Goal: Information Seeking & Learning: Compare options

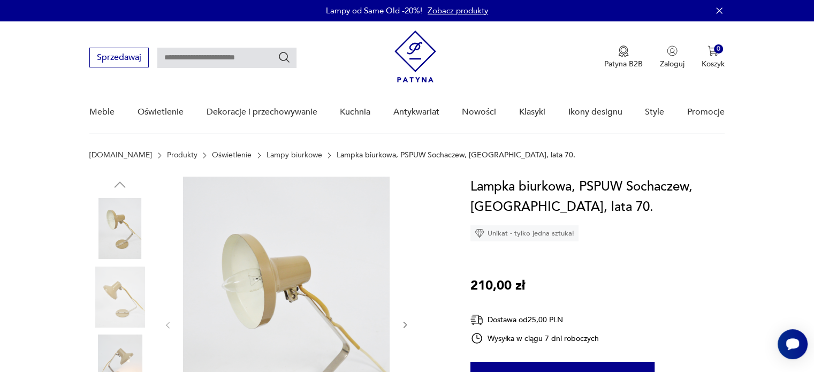
scroll to position [107, 0]
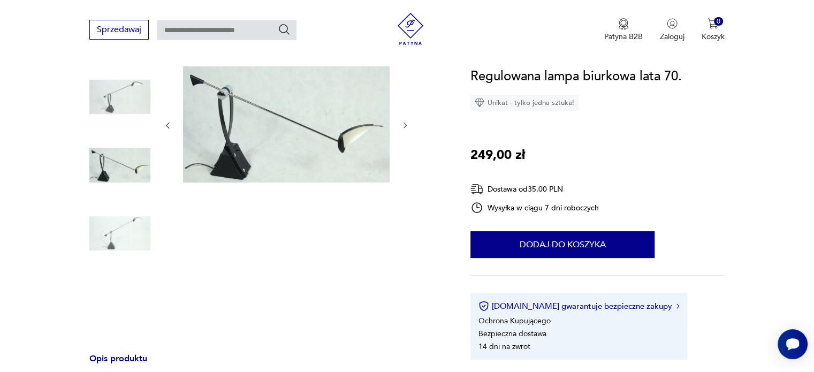
scroll to position [107, 0]
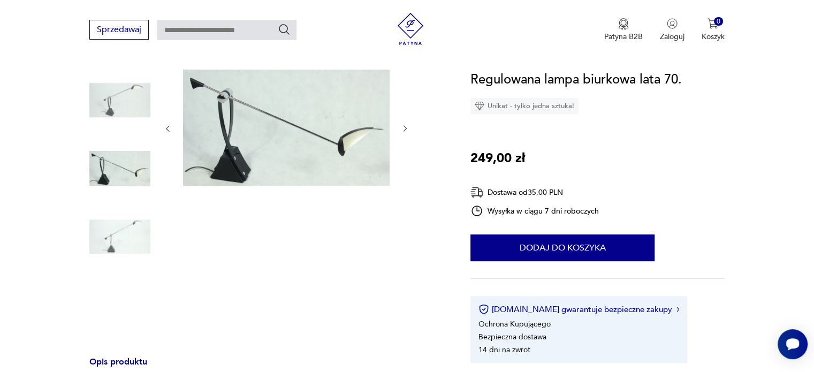
click at [136, 172] on img at bounding box center [119, 168] width 61 height 61
click at [134, 239] on img at bounding box center [119, 236] width 61 height 61
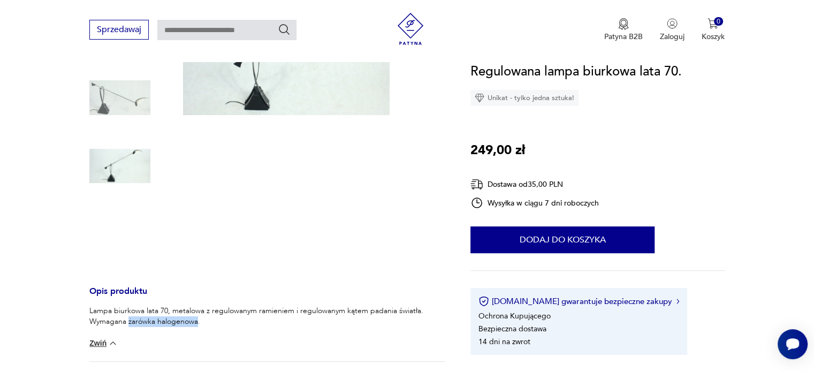
scroll to position [267, 0]
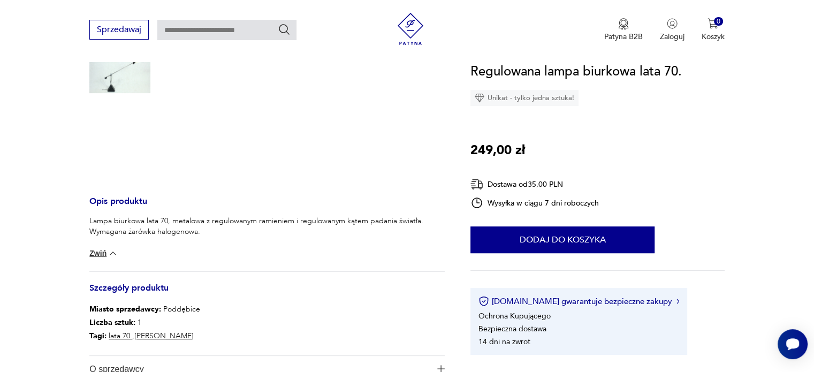
click at [207, 231] on p "Lampa biurkowa lata 70, metalowa z regulowanym ramieniem i regulowanym kątem pa…" at bounding box center [266, 226] width 355 height 21
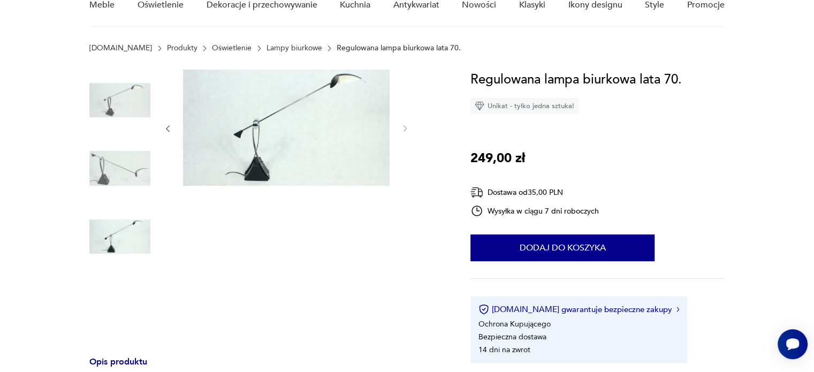
scroll to position [0, 0]
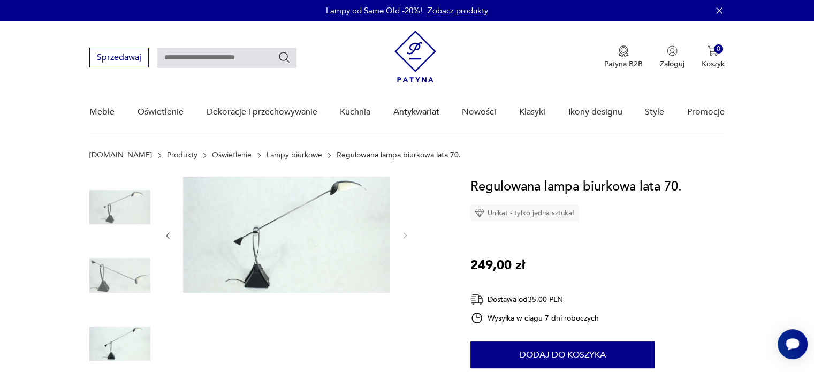
click at [124, 275] on img at bounding box center [119, 275] width 61 height 61
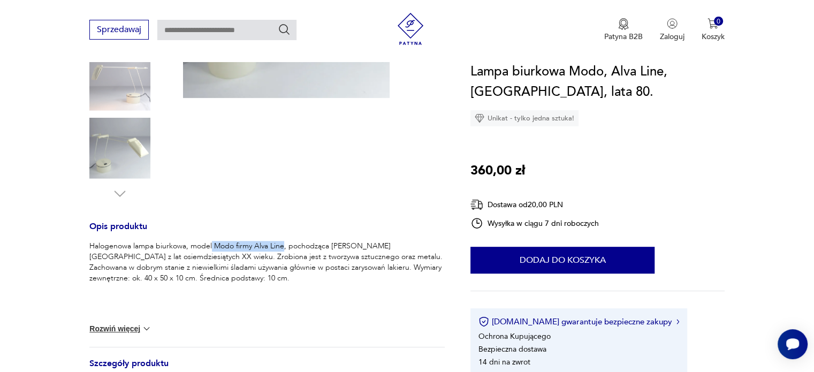
scroll to position [107, 0]
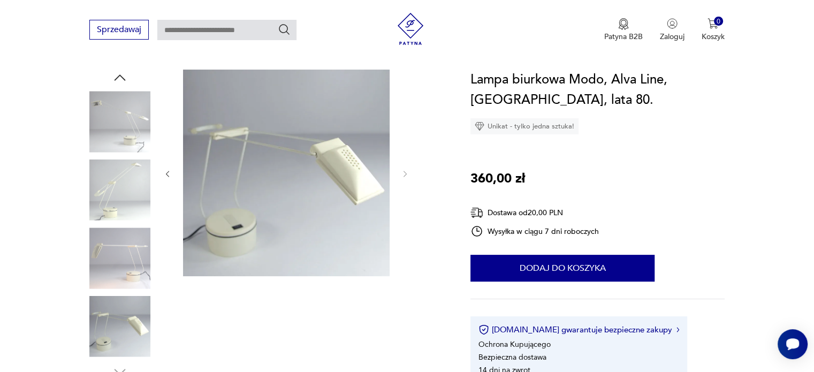
click at [141, 183] on img at bounding box center [119, 189] width 61 height 61
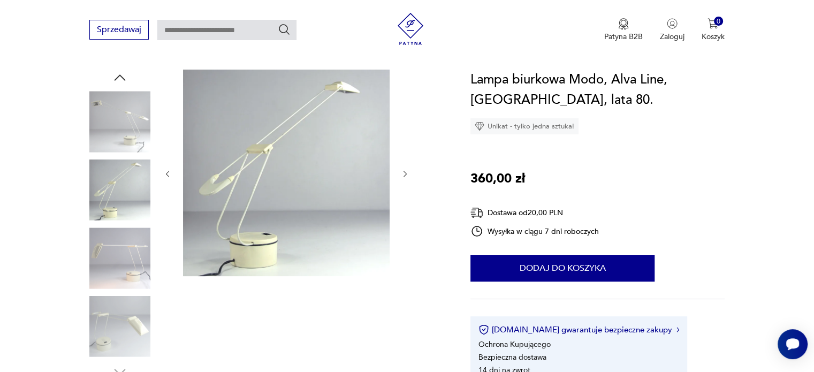
click at [139, 249] on img at bounding box center [119, 257] width 61 height 61
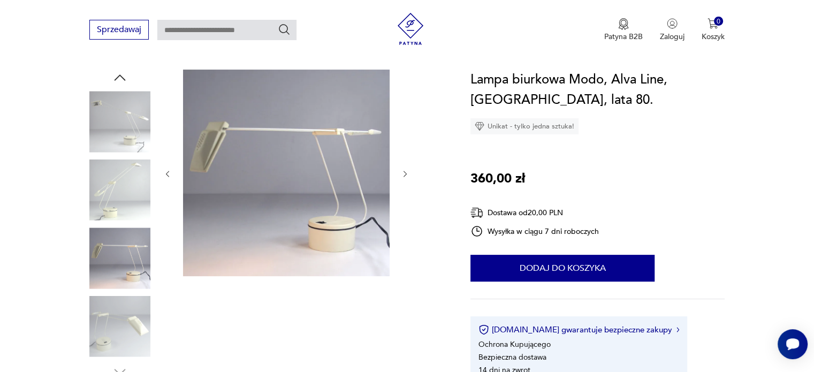
click at [127, 319] on img at bounding box center [119, 326] width 61 height 61
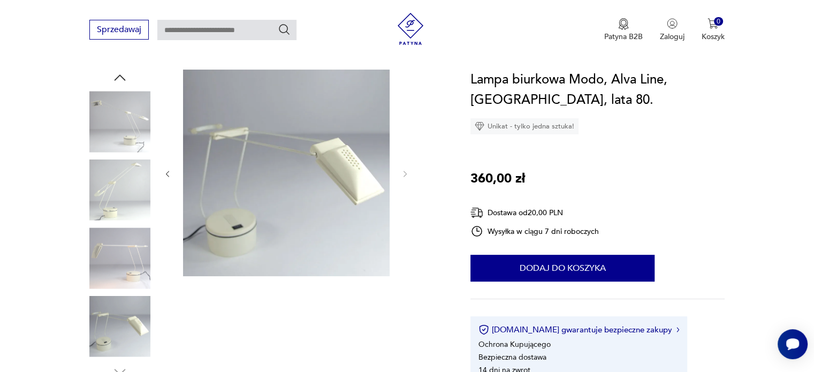
click at [124, 101] on img at bounding box center [119, 121] width 61 height 61
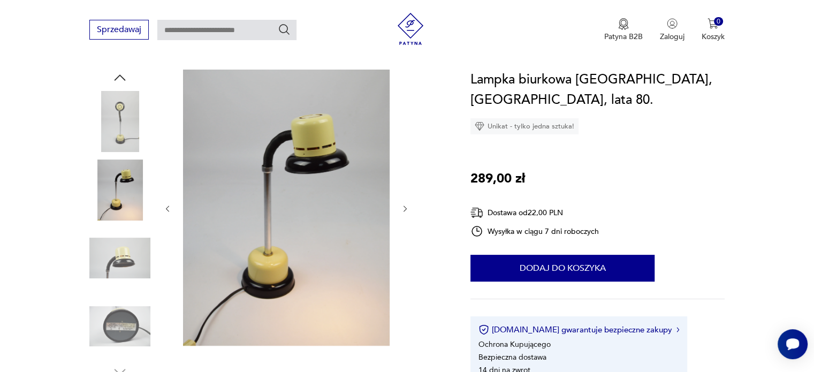
scroll to position [107, 0]
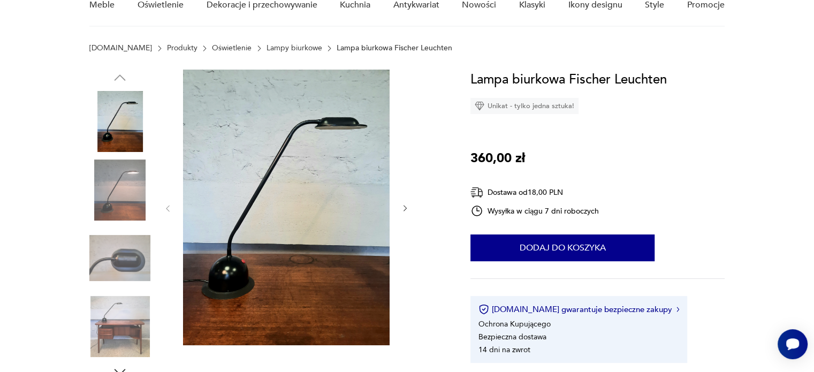
click at [105, 200] on img at bounding box center [119, 189] width 61 height 61
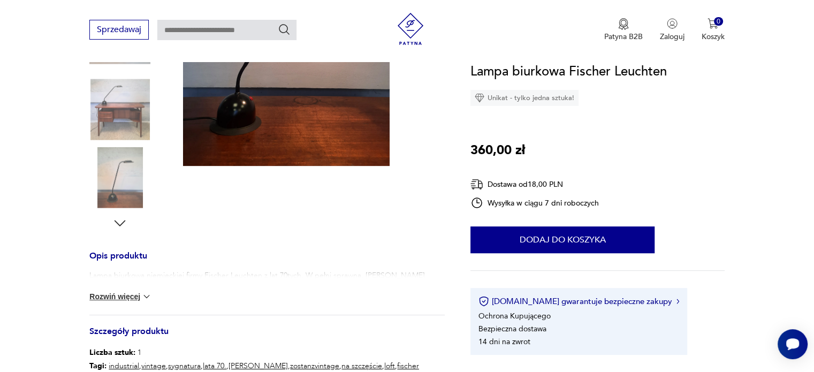
scroll to position [267, 0]
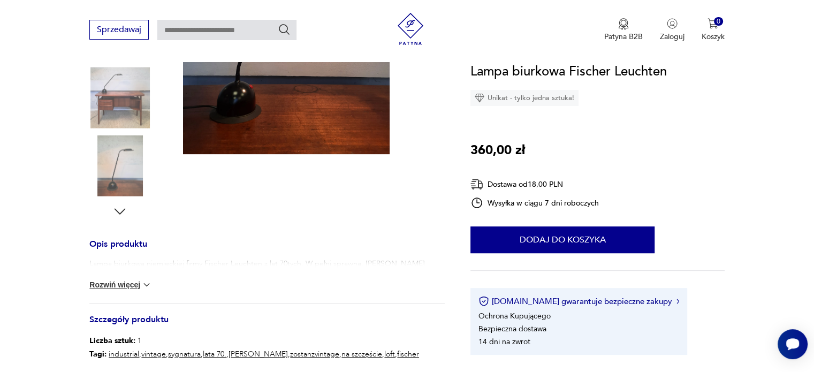
click at [138, 284] on button "Rozwiń więcej" at bounding box center [120, 284] width 62 height 11
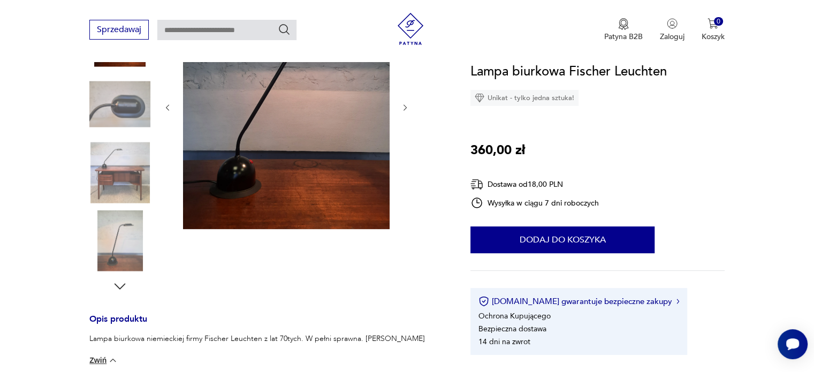
scroll to position [107, 0]
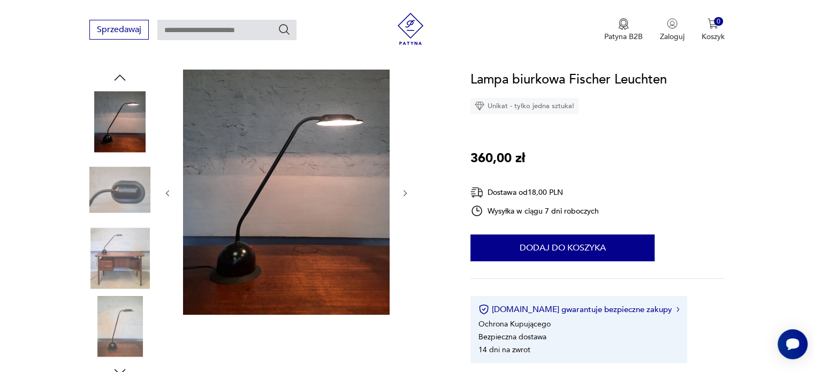
click at [118, 314] on img at bounding box center [119, 326] width 61 height 61
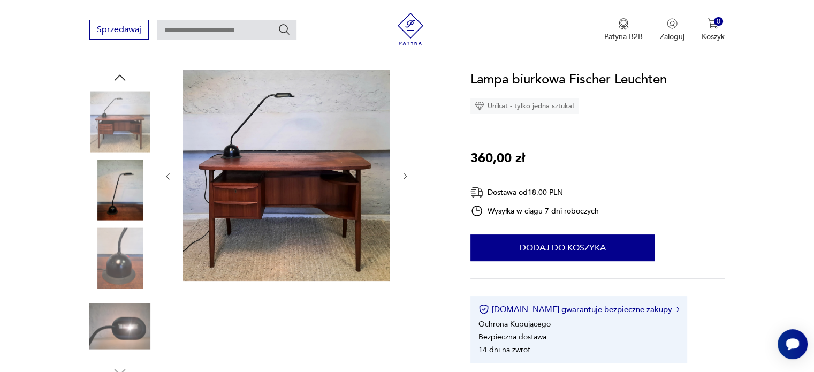
click at [134, 201] on img at bounding box center [119, 189] width 61 height 61
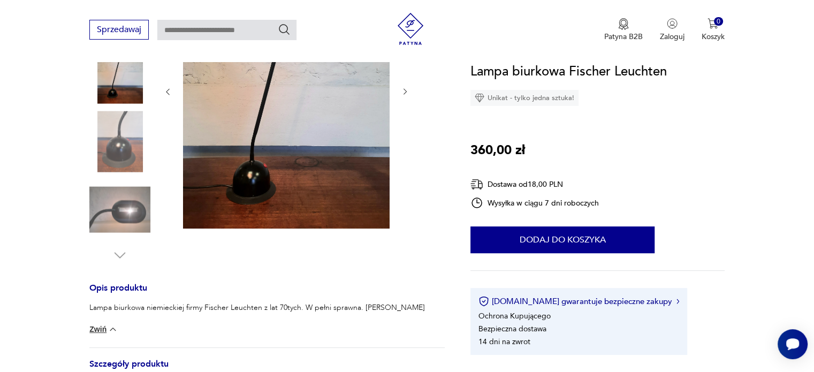
scroll to position [160, 0]
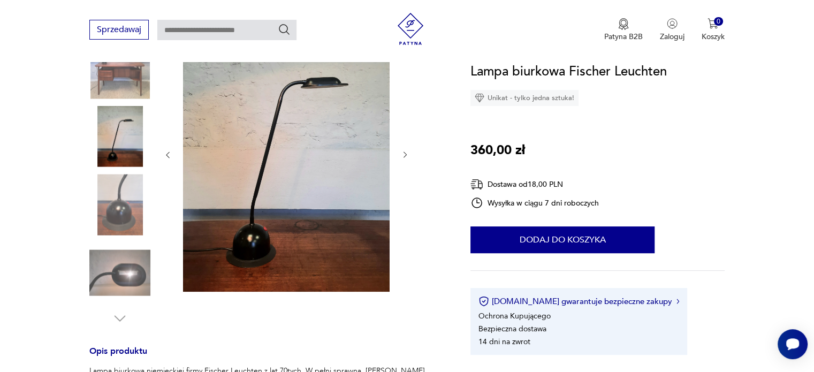
click at [123, 277] on img at bounding box center [119, 272] width 61 height 61
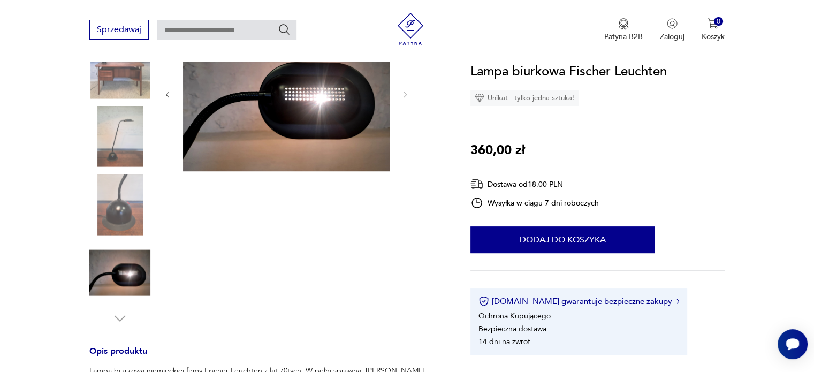
scroll to position [53, 0]
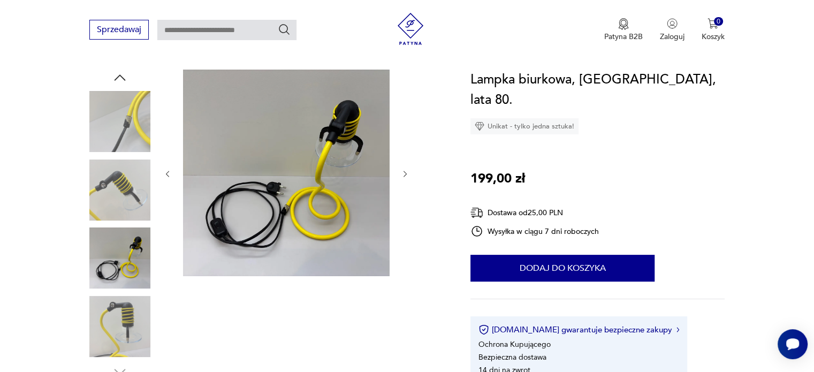
click at [126, 189] on img at bounding box center [119, 189] width 61 height 61
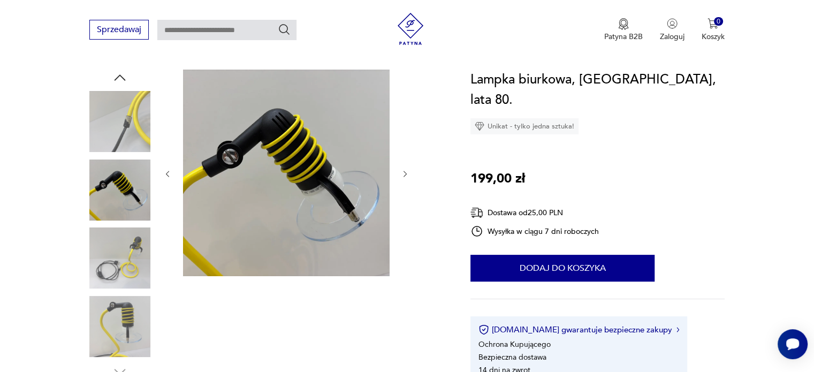
click at [126, 251] on img at bounding box center [119, 257] width 61 height 61
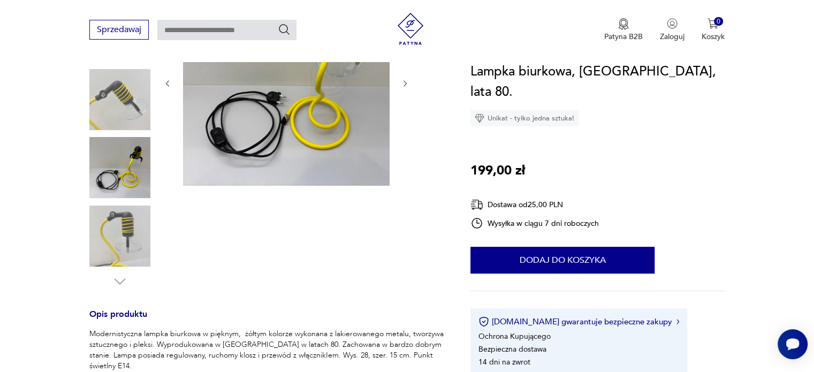
scroll to position [160, 0]
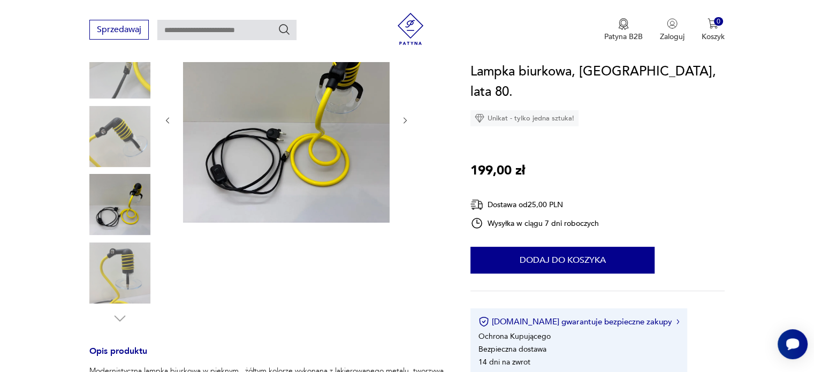
click at [122, 262] on img at bounding box center [119, 272] width 61 height 61
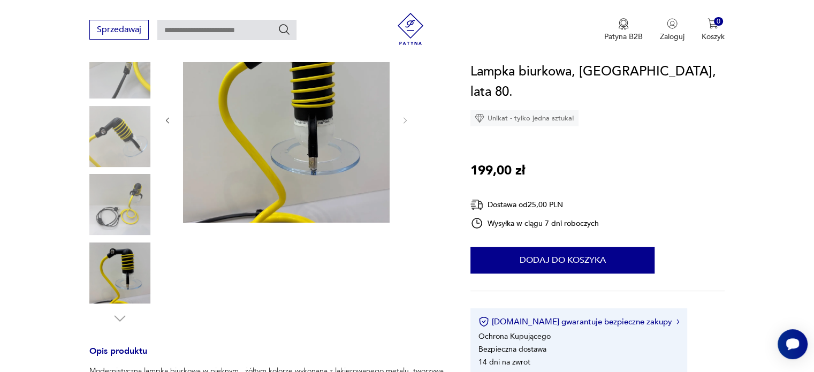
click at [127, 201] on img at bounding box center [119, 204] width 61 height 61
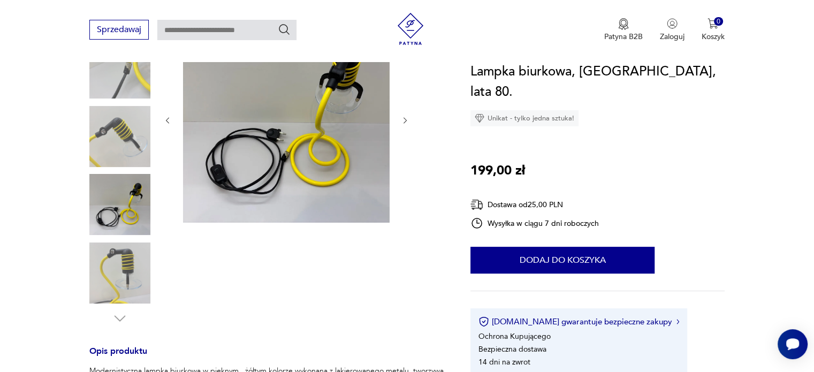
click at [126, 155] on img at bounding box center [119, 136] width 61 height 61
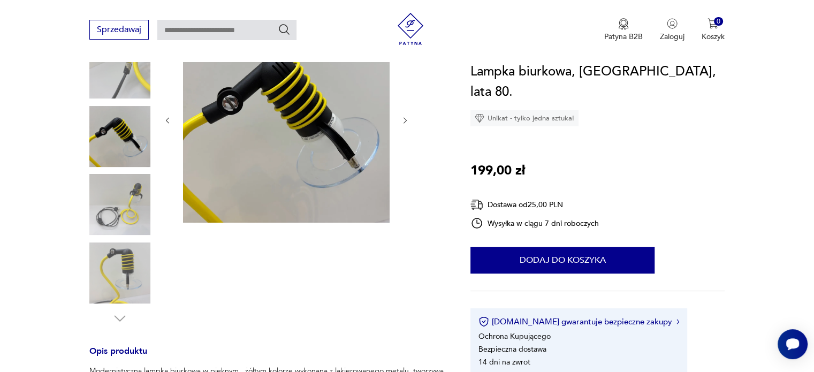
click at [131, 87] on img at bounding box center [119, 67] width 61 height 61
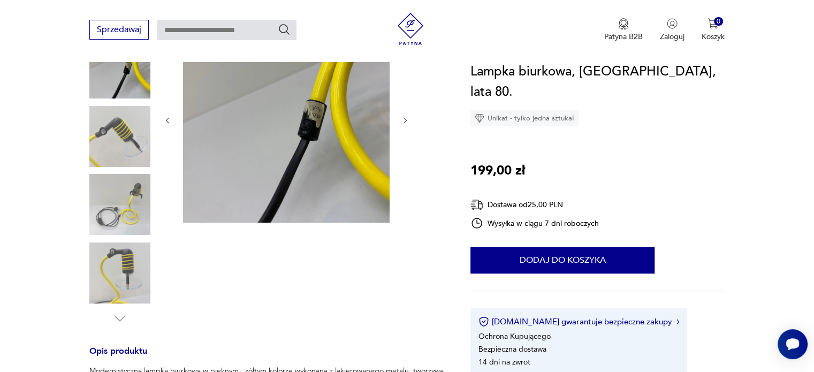
click at [131, 69] on img at bounding box center [119, 67] width 61 height 61
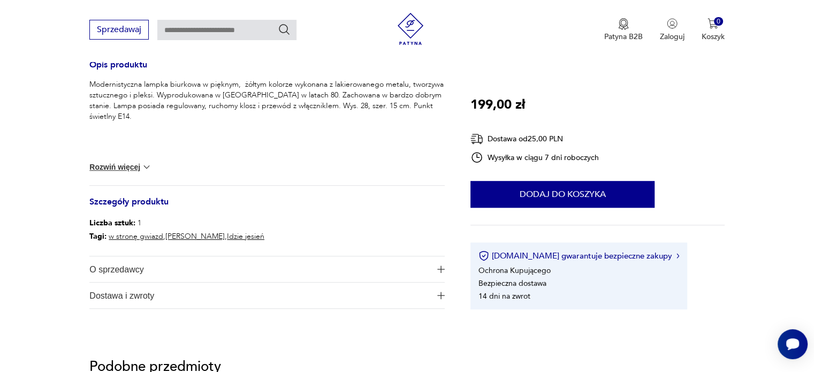
scroll to position [428, 0]
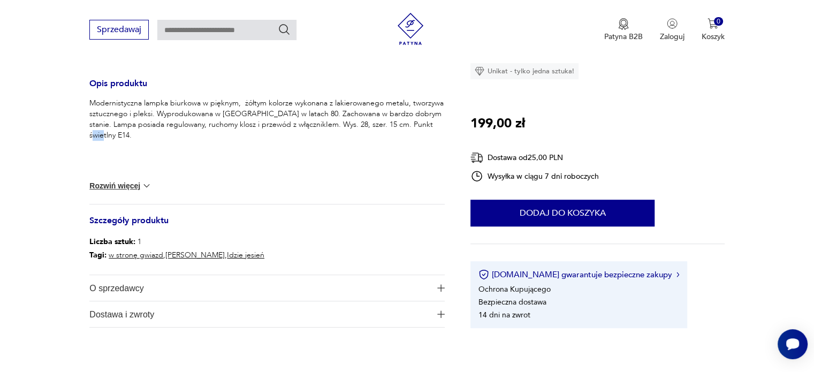
drag, startPoint x: 90, startPoint y: 136, endPoint x: 101, endPoint y: 136, distance: 11.2
click at [101, 136] on p "Modernistyczna lampka biurkowa w pięknym, żółtym kolorze wykonana z lakierowane…" at bounding box center [266, 119] width 355 height 43
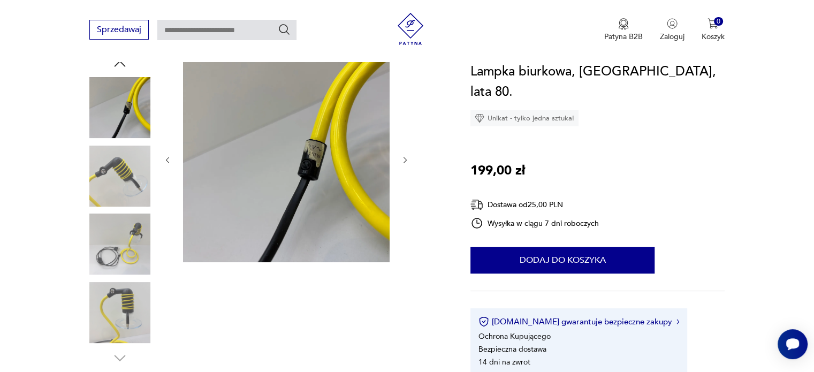
scroll to position [107, 0]
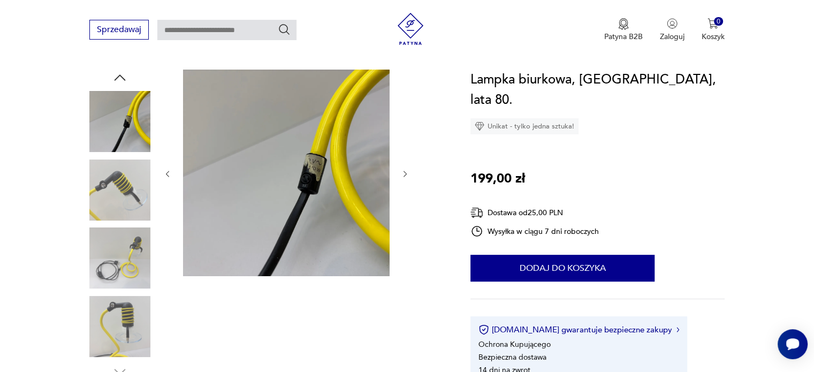
click at [118, 173] on img at bounding box center [119, 189] width 61 height 61
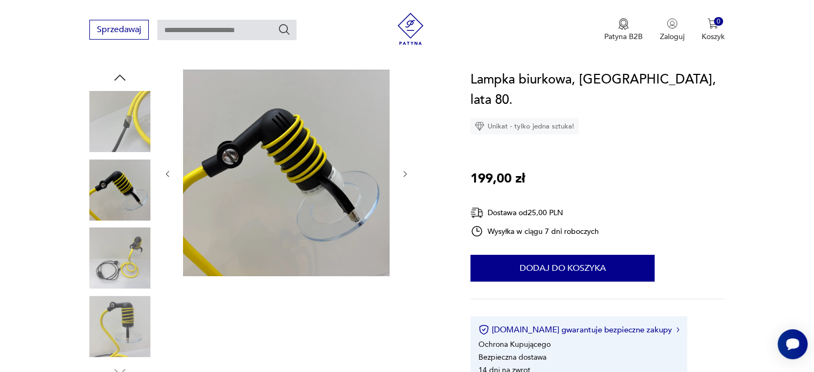
click at [114, 252] on img at bounding box center [119, 257] width 61 height 61
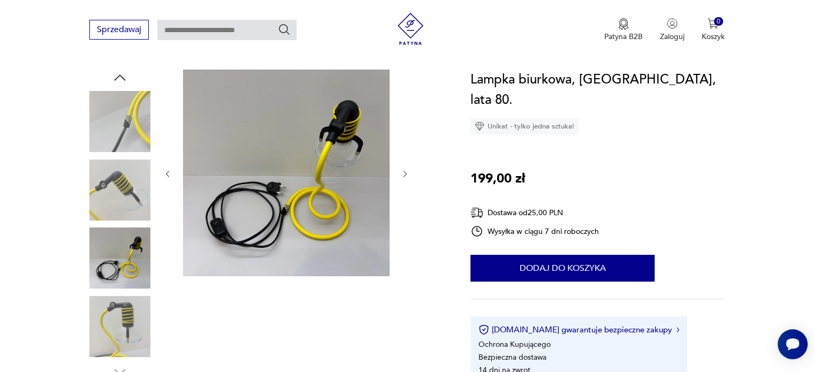
click at [123, 315] on img at bounding box center [119, 326] width 61 height 61
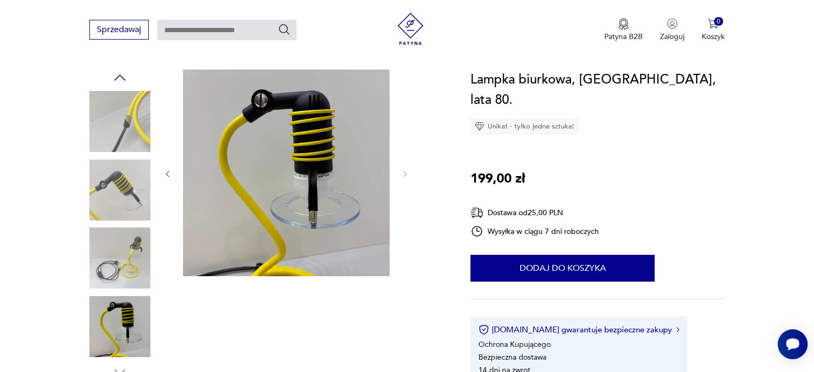
click at [133, 193] on img at bounding box center [119, 189] width 61 height 61
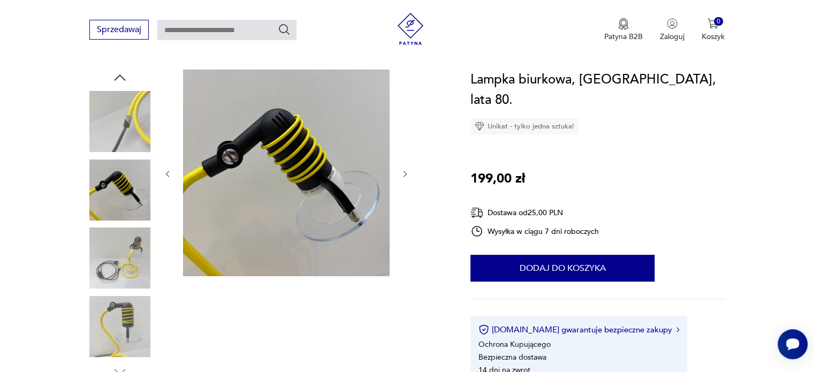
click at [126, 255] on img at bounding box center [119, 257] width 61 height 61
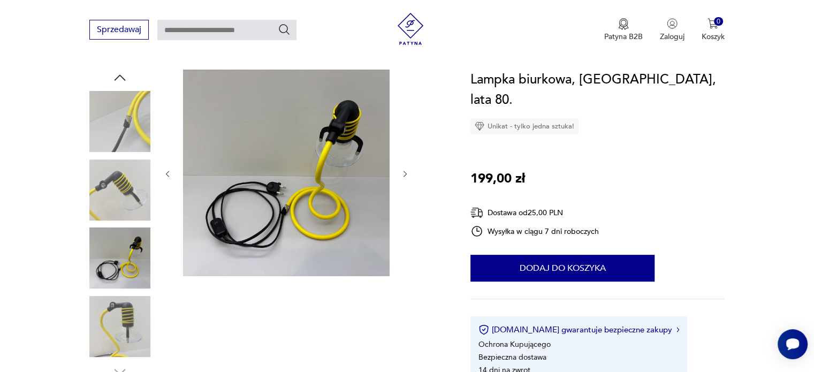
click at [127, 324] on img at bounding box center [119, 326] width 61 height 61
